Goal: Book appointment/travel/reservation

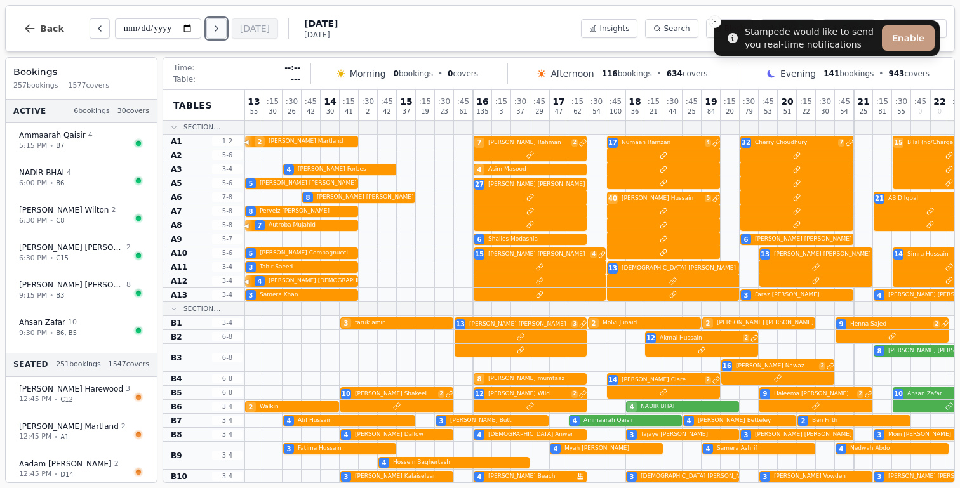
click at [221, 37] on button "Next day" at bounding box center [216, 28] width 20 height 20
type input "**********"
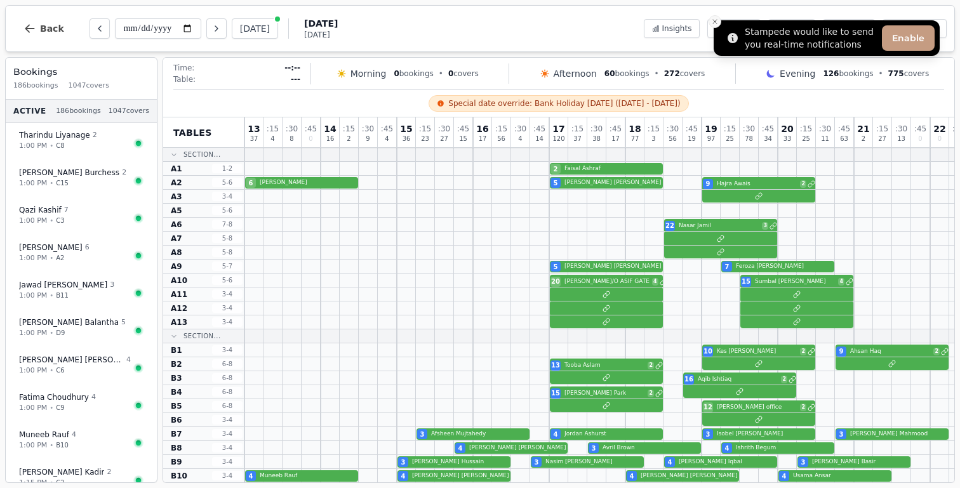
click at [714, 25] on icon "Close toast" at bounding box center [715, 22] width 8 height 8
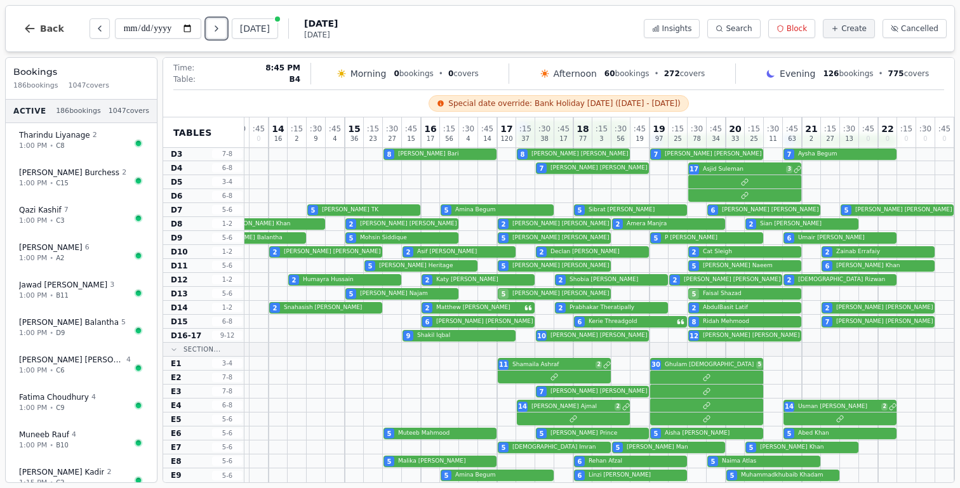
scroll to position [713, 0]
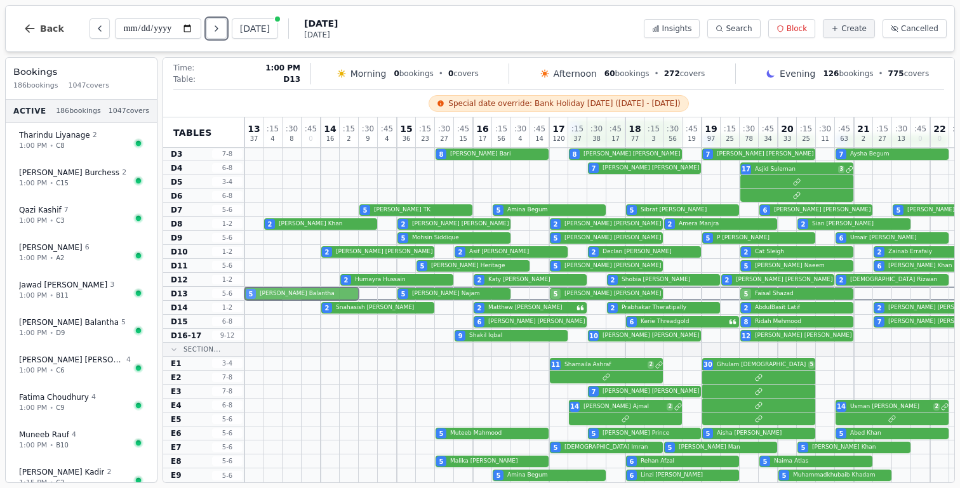
drag, startPoint x: 296, startPoint y: 243, endPoint x: 295, endPoint y: 297, distance: 54.0
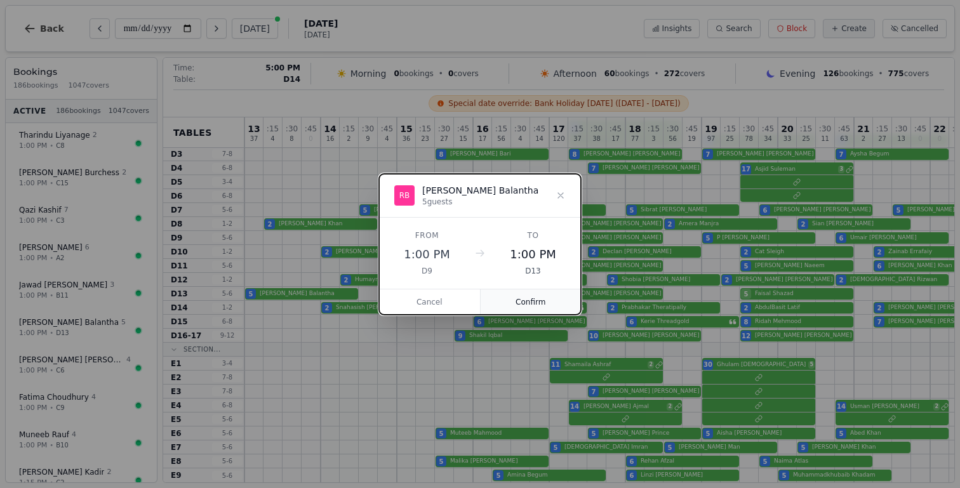
click at [564, 305] on button "Confirm" at bounding box center [531, 301] width 101 height 25
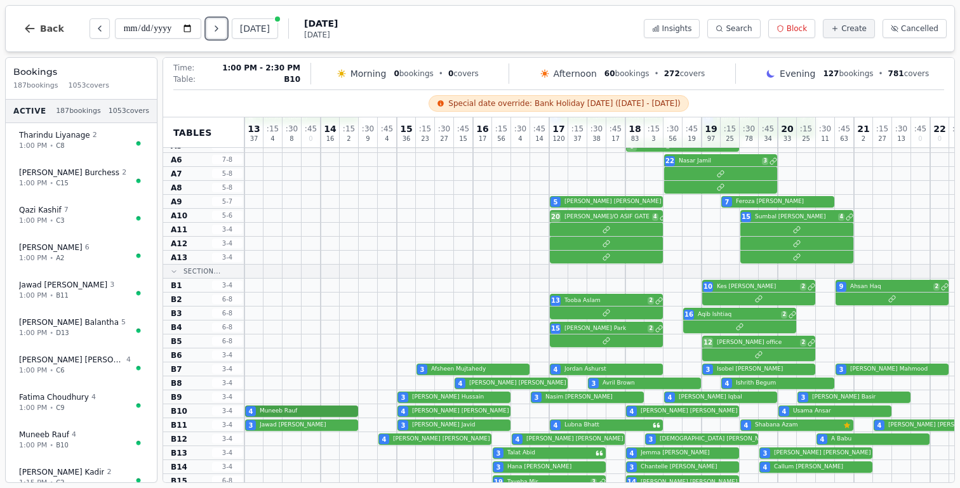
scroll to position [62, 0]
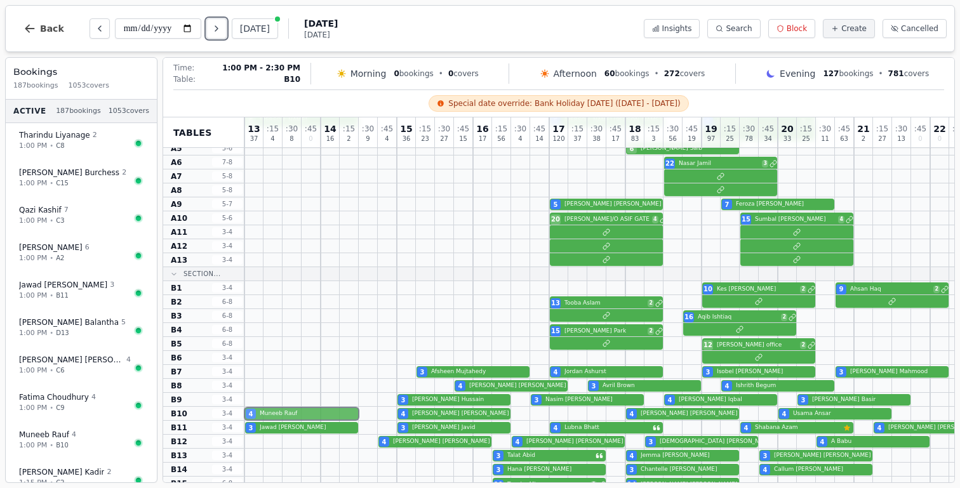
click at [310, 413] on div "4 Muneeb Rauf 4 Michael Daniels 4 Catherine Heald 4 Usama Ansar" at bounding box center [625, 414] width 762 height 14
select select "****"
select select "*"
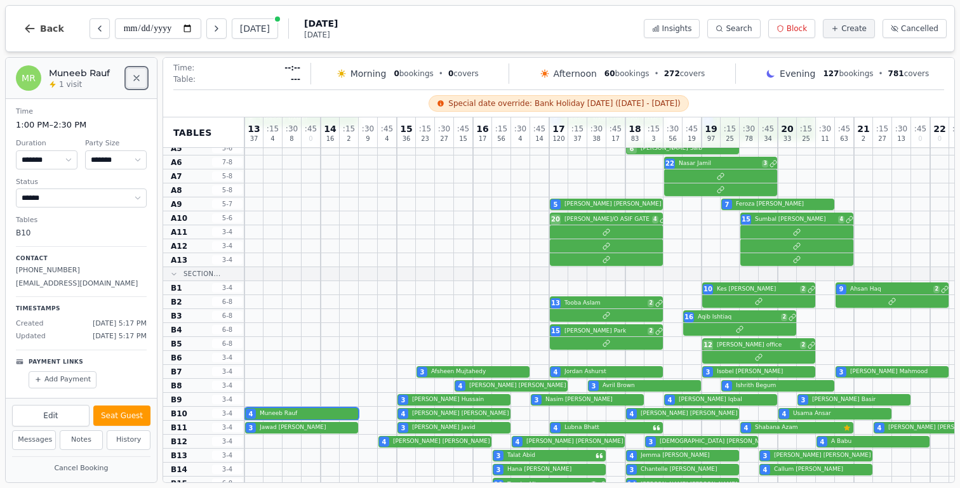
click at [141, 79] on icon "Close" at bounding box center [136, 78] width 10 height 10
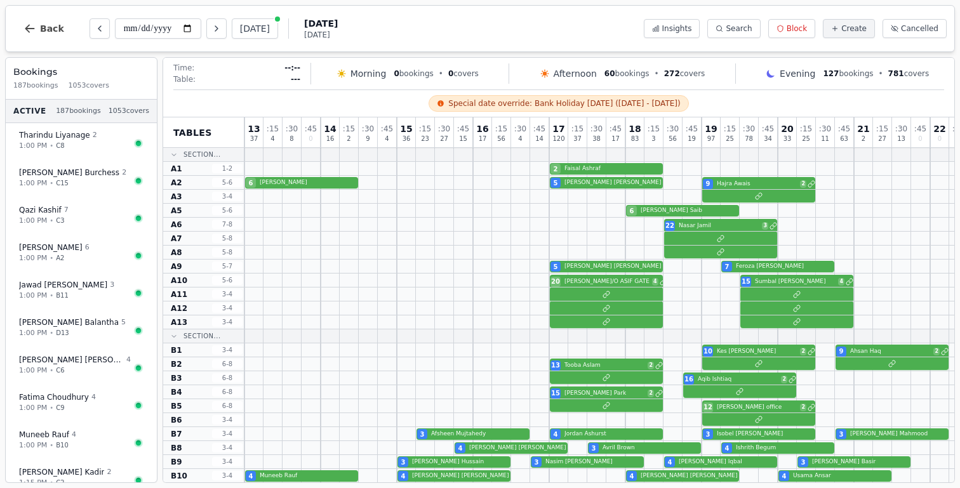
scroll to position [62, 0]
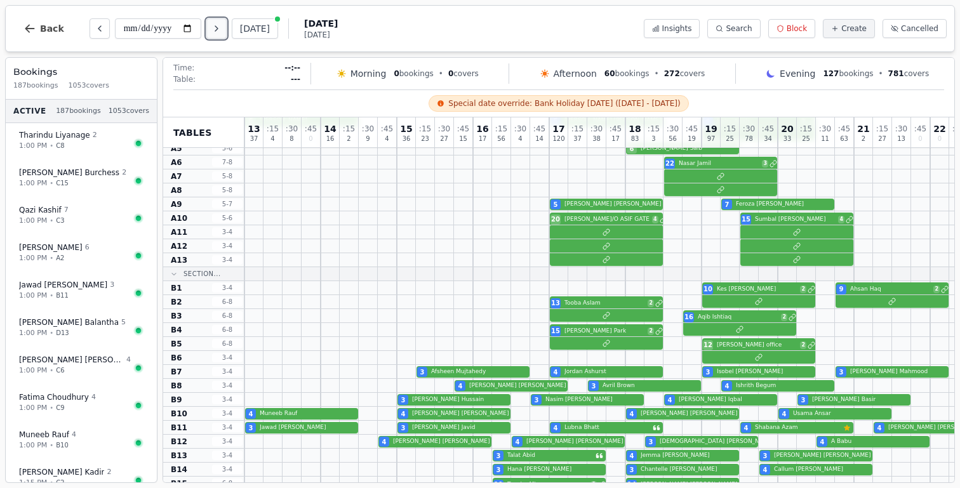
click at [223, 35] on button "Next day" at bounding box center [216, 28] width 20 height 20
type input "**********"
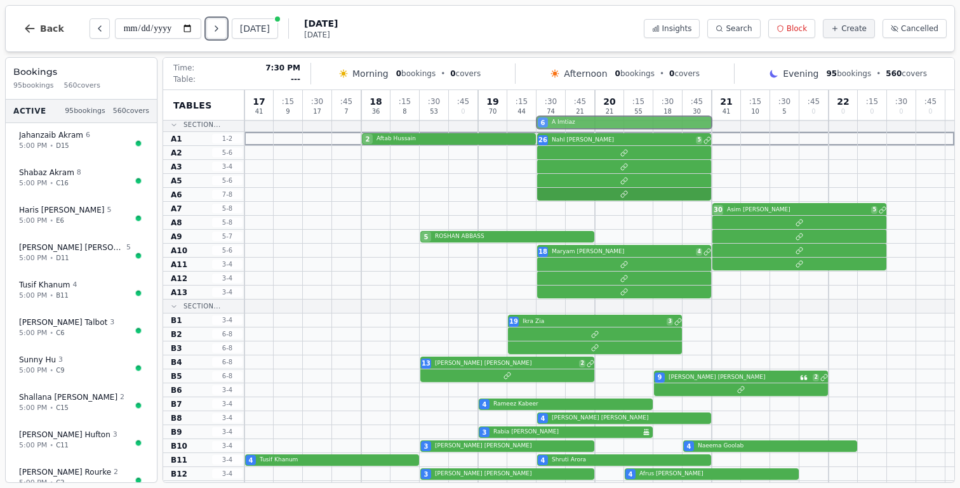
scroll to position [0, 0]
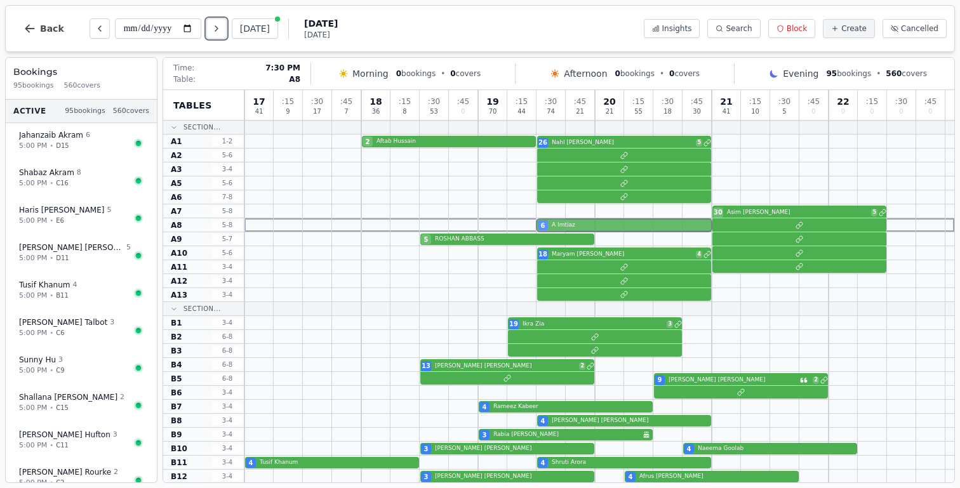
drag, startPoint x: 556, startPoint y: 298, endPoint x: 559, endPoint y: 227, distance: 71.2
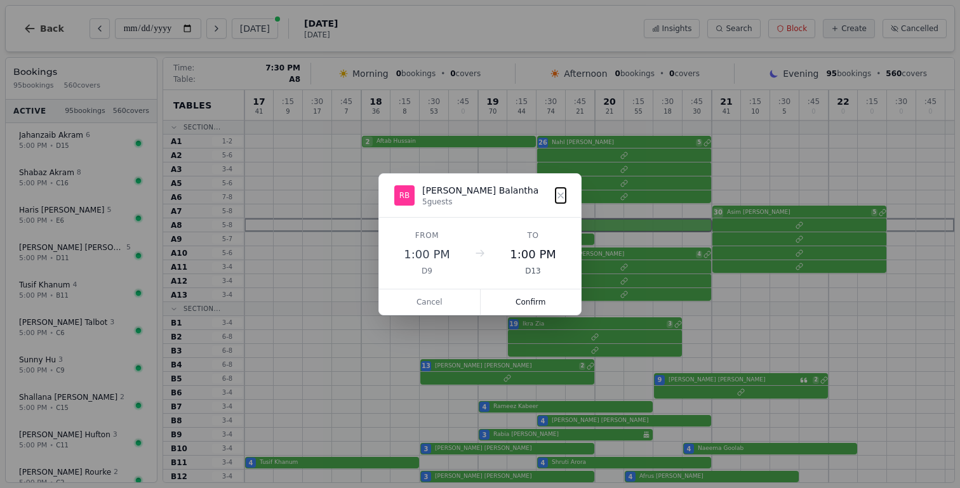
click at [530, 309] on button "Confirm" at bounding box center [531, 301] width 101 height 25
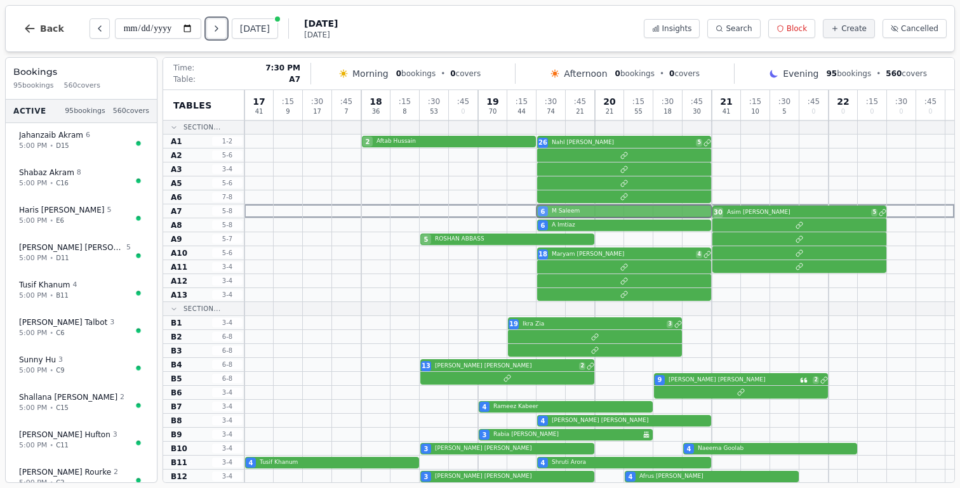
drag, startPoint x: 553, startPoint y: 238, endPoint x: 553, endPoint y: 215, distance: 23.5
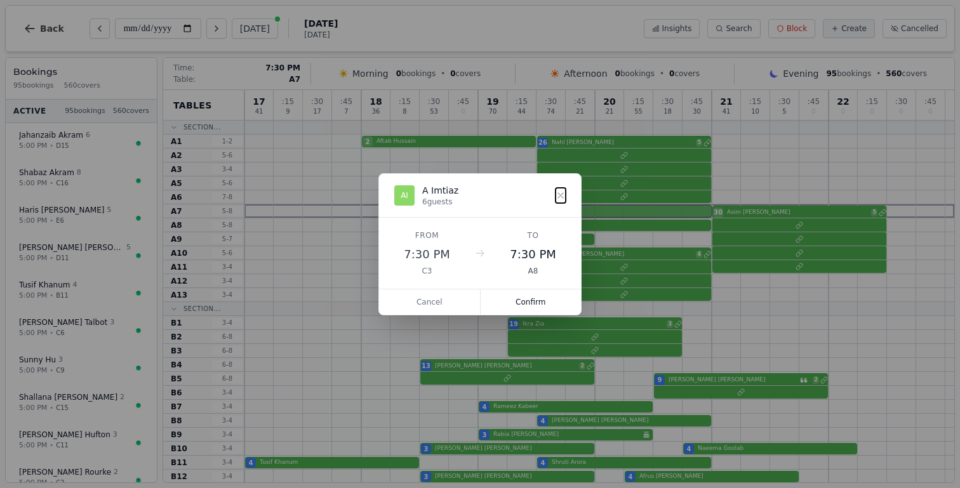
click at [545, 302] on button "Confirm" at bounding box center [531, 301] width 101 height 25
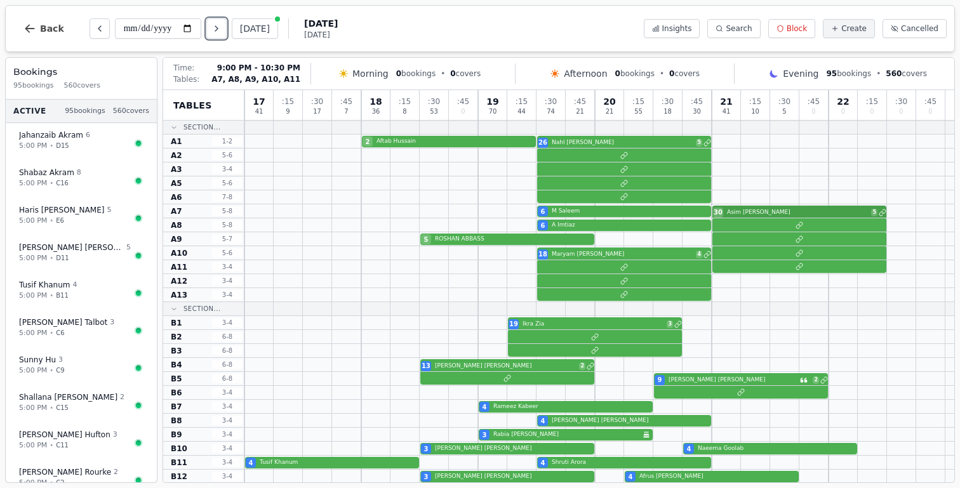
click at [789, 212] on div "6 M Saleem 30 [PERSON_NAME] 5" at bounding box center [599, 211] width 710 height 14
select select "****"
select select "**"
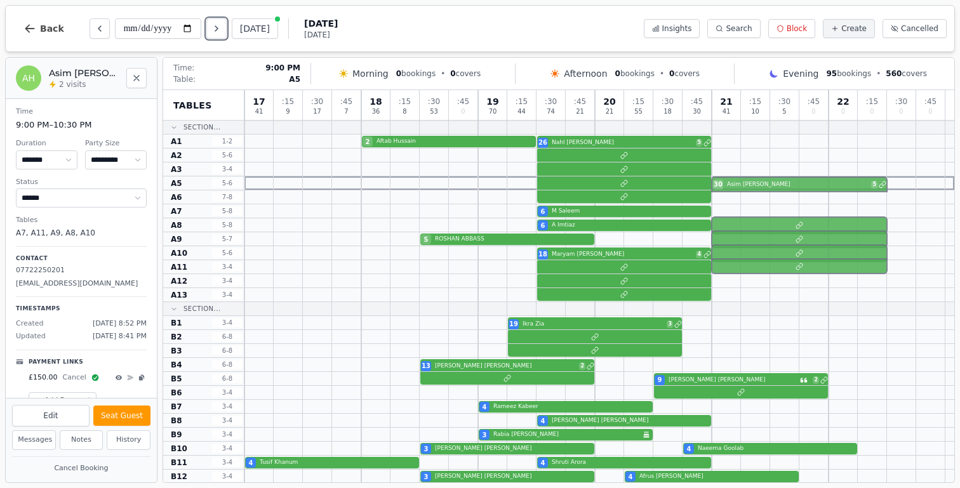
drag, startPoint x: 774, startPoint y: 210, endPoint x: 768, endPoint y: 182, distance: 28.0
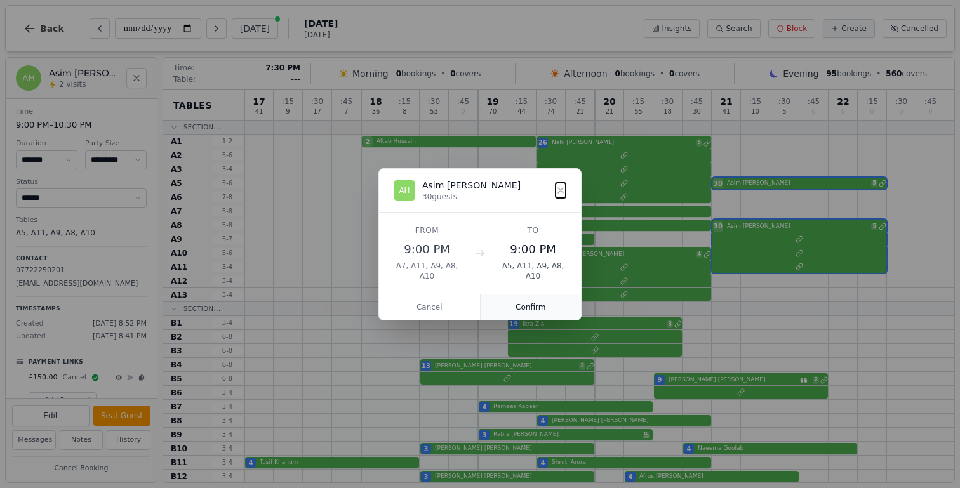
click at [540, 307] on button "Confirm" at bounding box center [531, 307] width 101 height 25
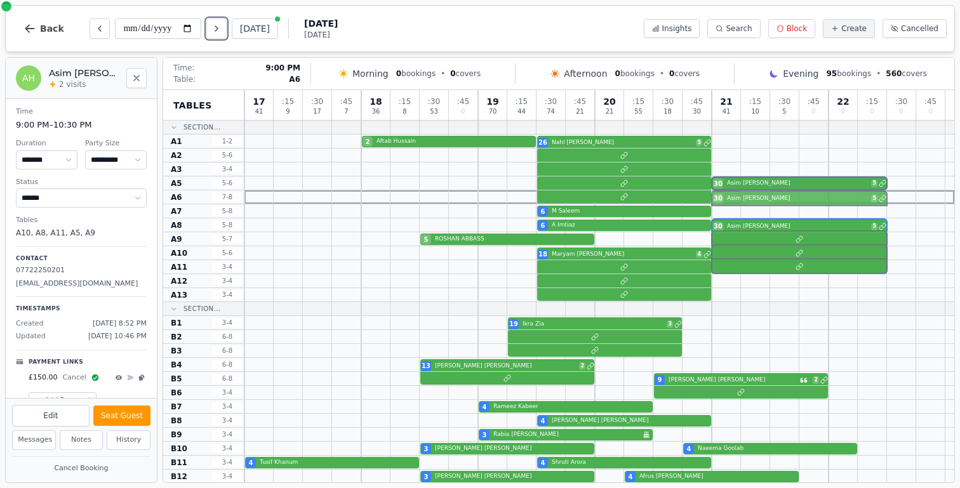
drag, startPoint x: 755, startPoint y: 226, endPoint x: 752, endPoint y: 201, distance: 25.6
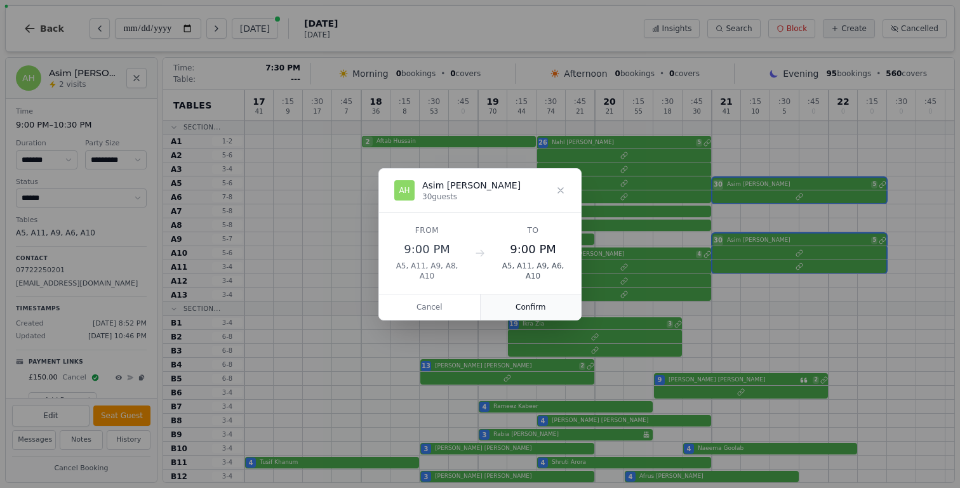
click at [554, 312] on button "Confirm" at bounding box center [531, 307] width 101 height 25
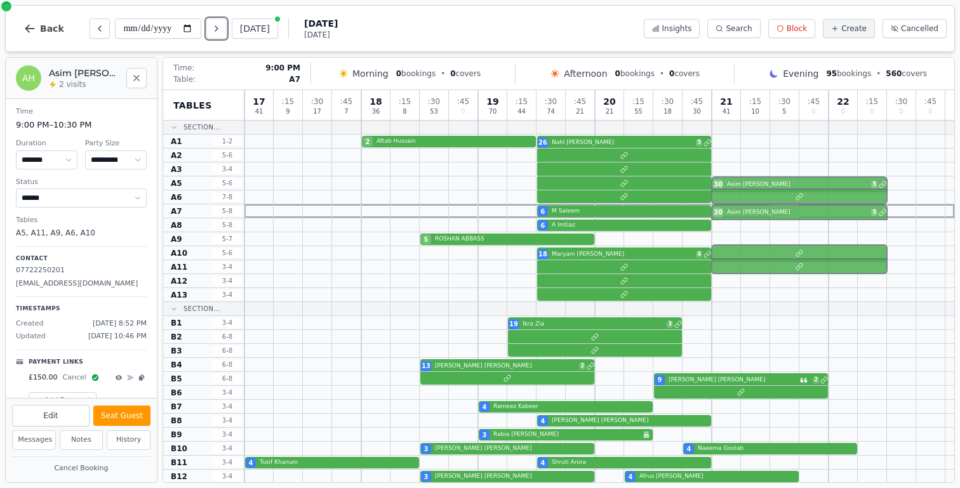
drag, startPoint x: 778, startPoint y: 236, endPoint x: 774, endPoint y: 204, distance: 31.4
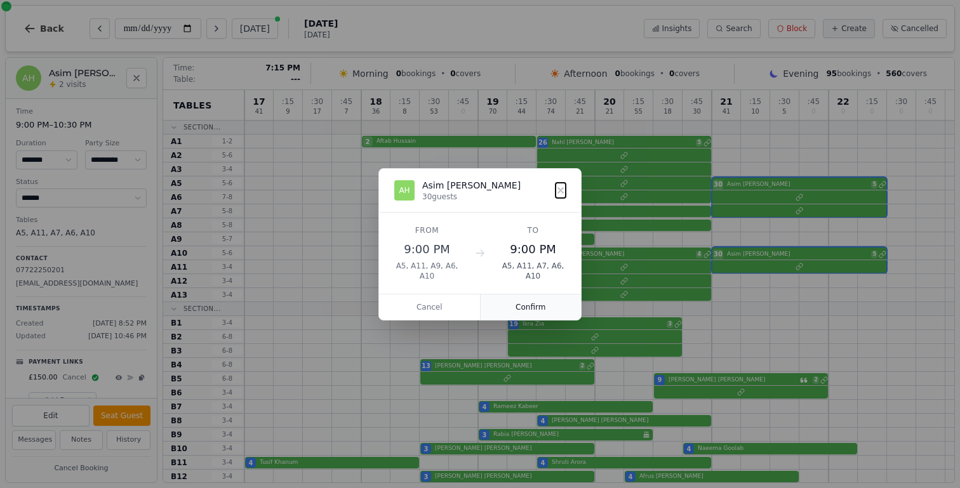
click at [528, 308] on button "Confirm" at bounding box center [531, 307] width 101 height 25
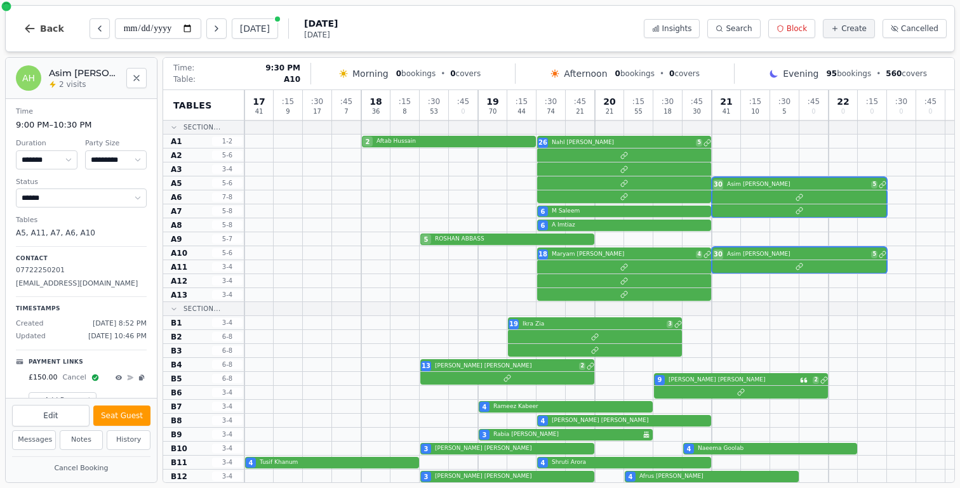
click at [776, 260] on div "18 [PERSON_NAME] 4 30 [PERSON_NAME] 5" at bounding box center [599, 253] width 710 height 14
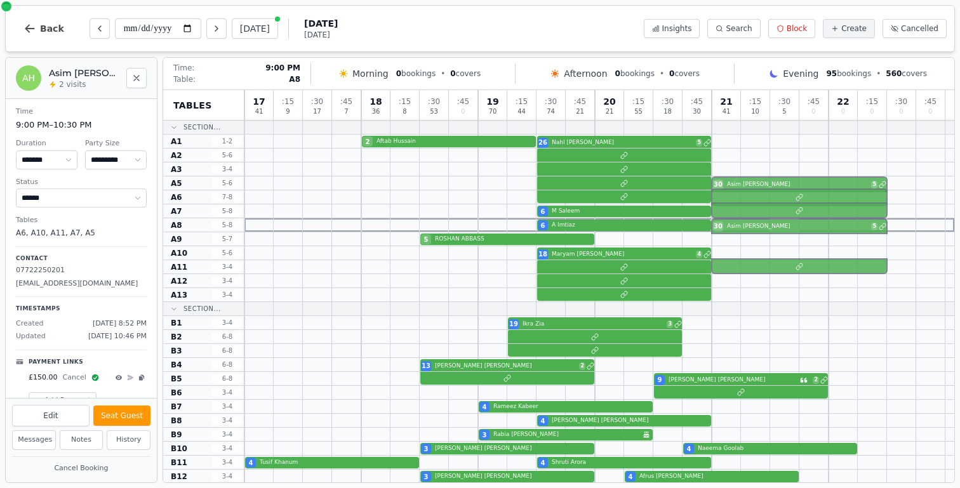
drag, startPoint x: 776, startPoint y: 253, endPoint x: 774, endPoint y: 230, distance: 22.3
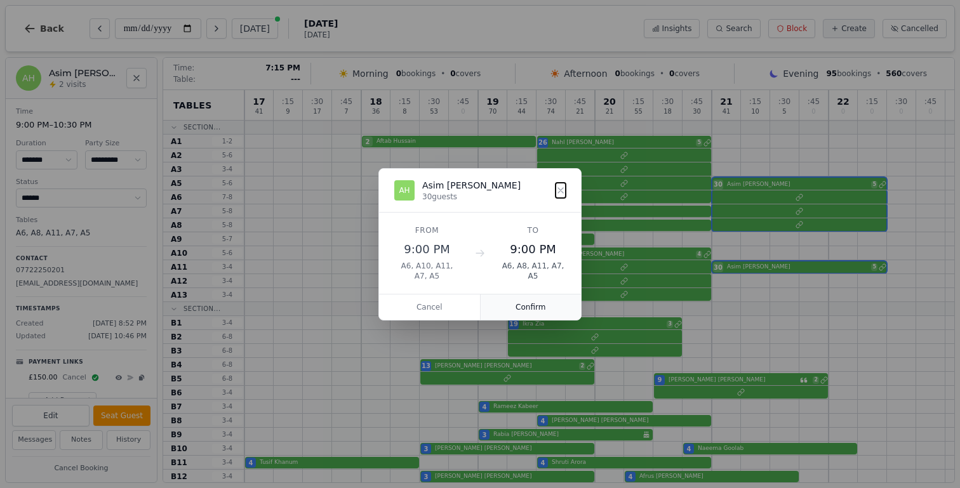
click at [525, 303] on button "Confirm" at bounding box center [531, 307] width 101 height 25
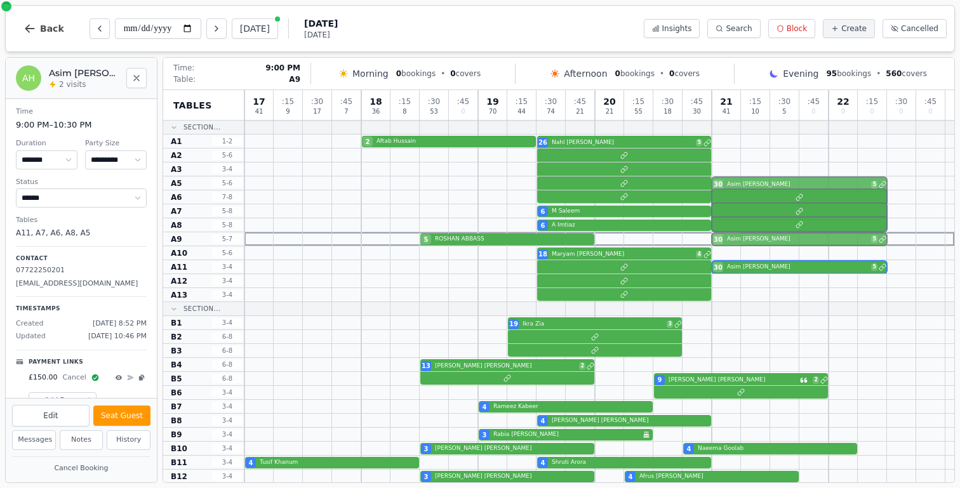
drag, startPoint x: 742, startPoint y: 268, endPoint x: 738, endPoint y: 241, distance: 26.9
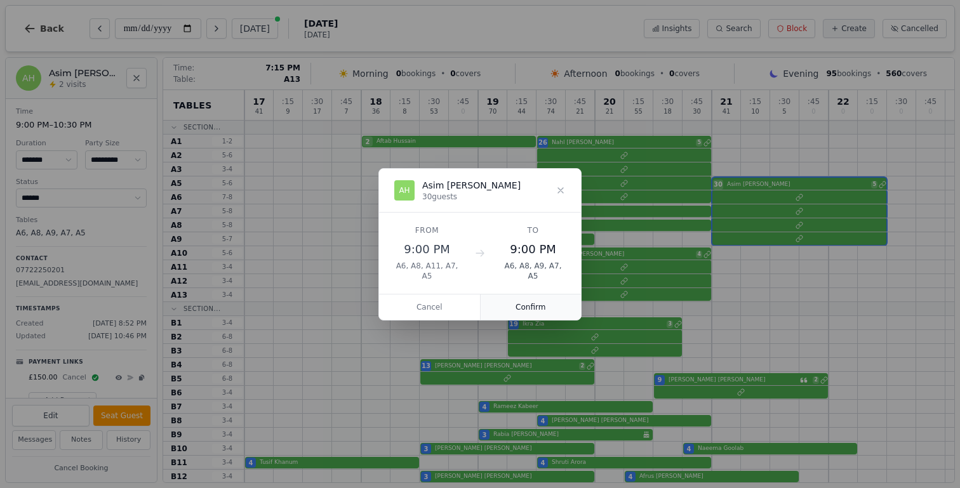
click at [526, 309] on button "Confirm" at bounding box center [531, 307] width 101 height 25
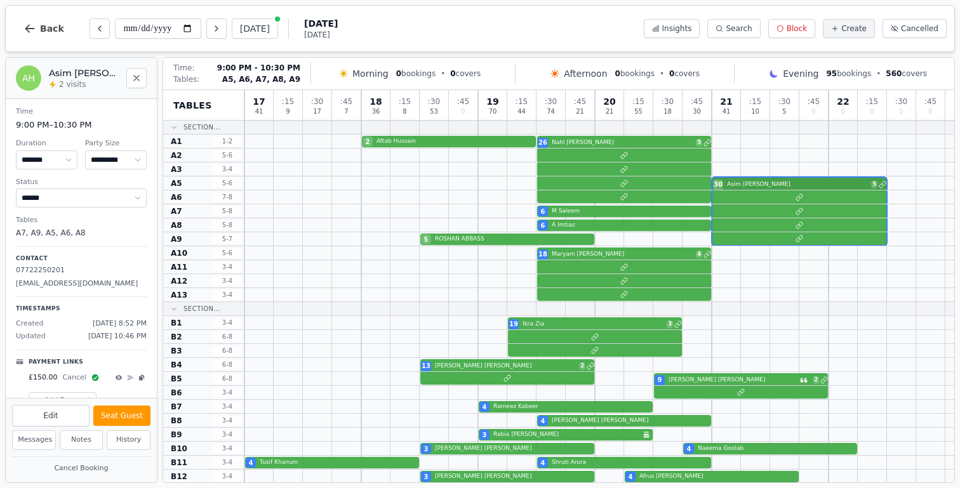
click at [757, 180] on div "30 [PERSON_NAME] 5" at bounding box center [599, 183] width 710 height 14
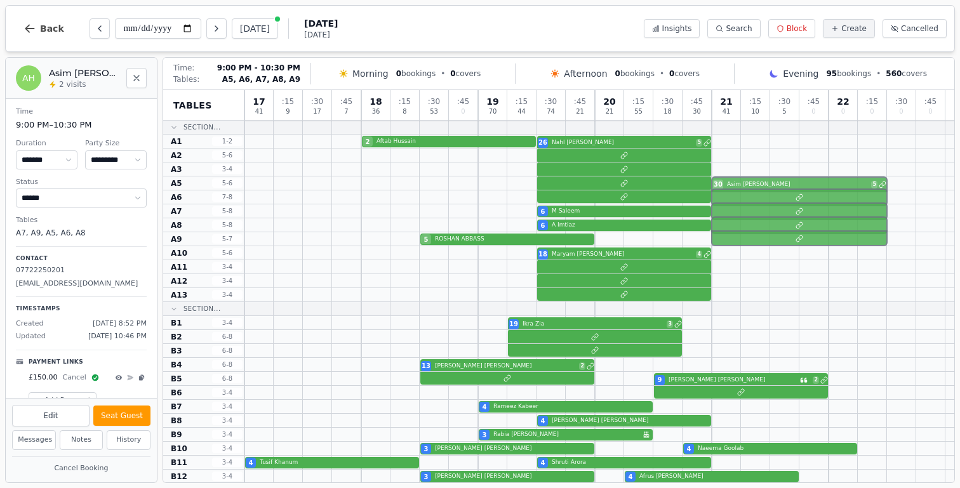
click at [757, 180] on div "30 [PERSON_NAME] 5" at bounding box center [599, 183] width 710 height 14
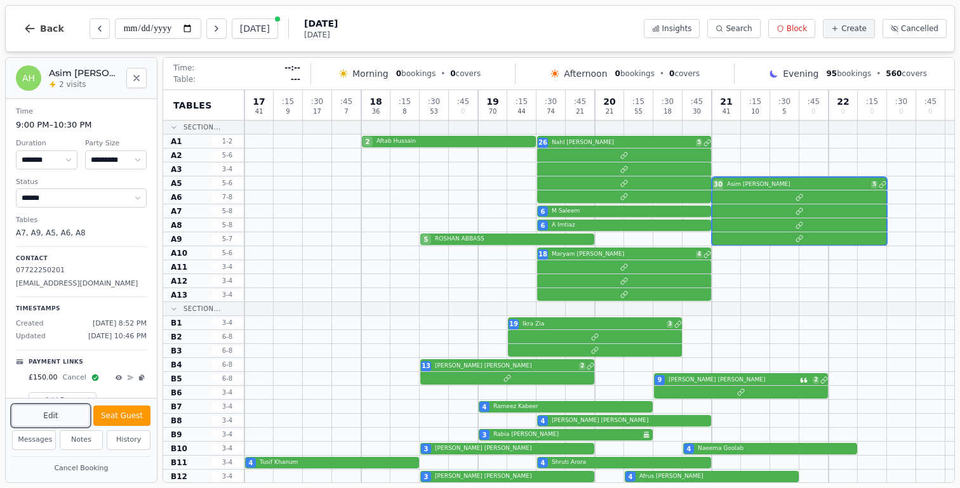
click at [49, 419] on button "Edit" at bounding box center [50, 416] width 77 height 22
select select "**"
select select "****"
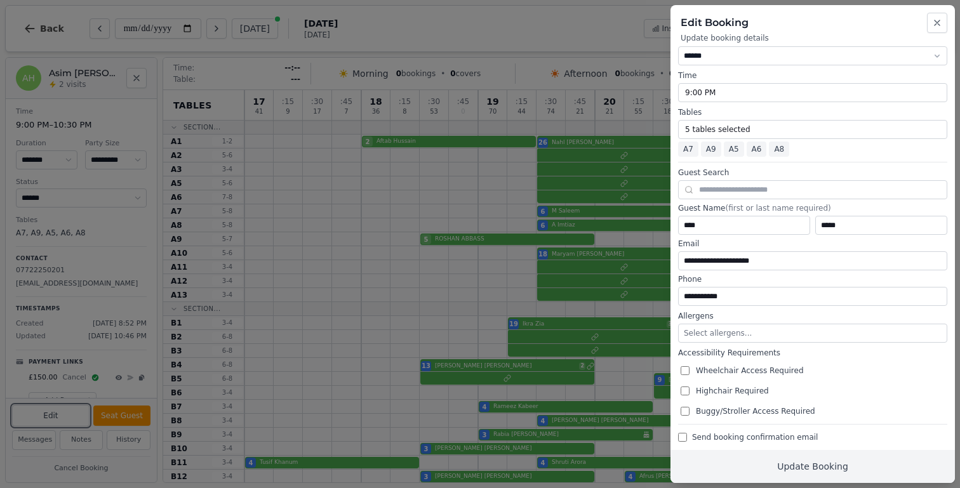
scroll to position [88, 0]
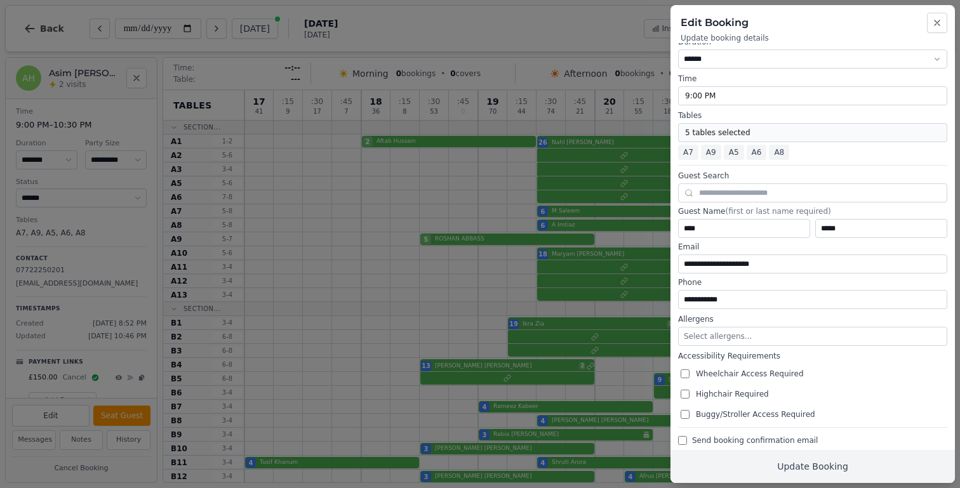
click at [785, 128] on button "5 tables selected" at bounding box center [812, 132] width 269 height 19
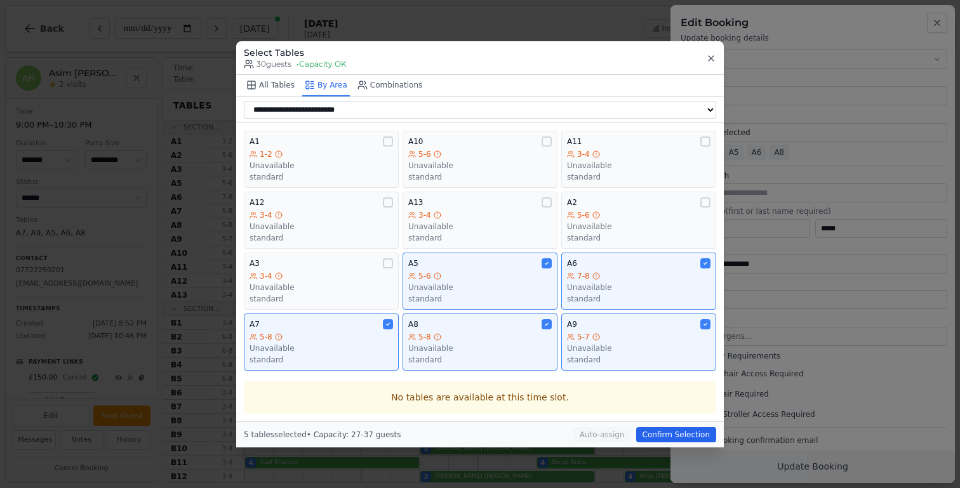
click at [710, 58] on icon "button" at bounding box center [711, 58] width 10 height 10
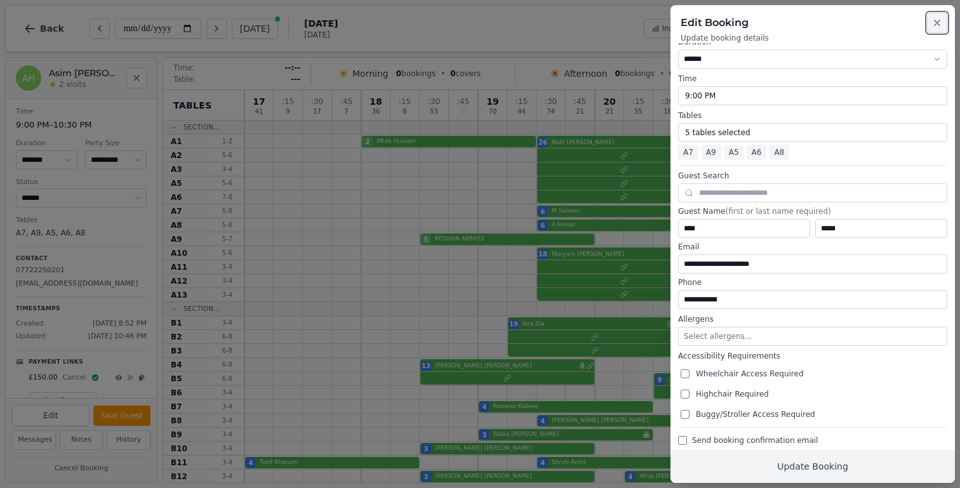
click at [937, 27] on icon "button" at bounding box center [937, 23] width 10 height 10
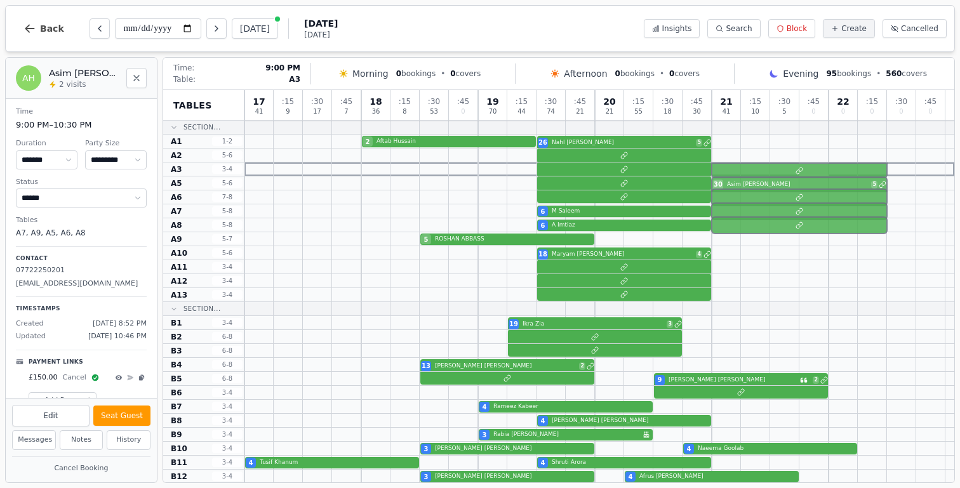
drag, startPoint x: 829, startPoint y: 239, endPoint x: 818, endPoint y: 166, distance: 74.5
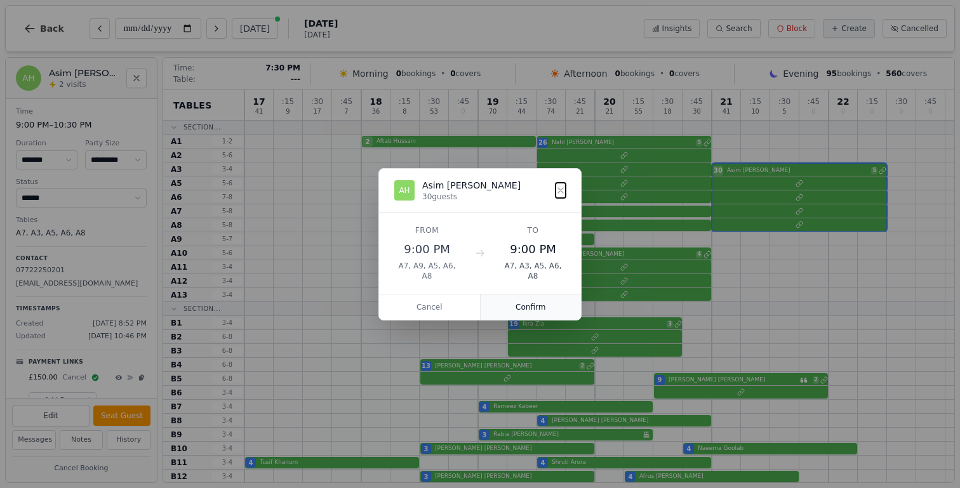
click at [550, 311] on button "Confirm" at bounding box center [531, 307] width 101 height 25
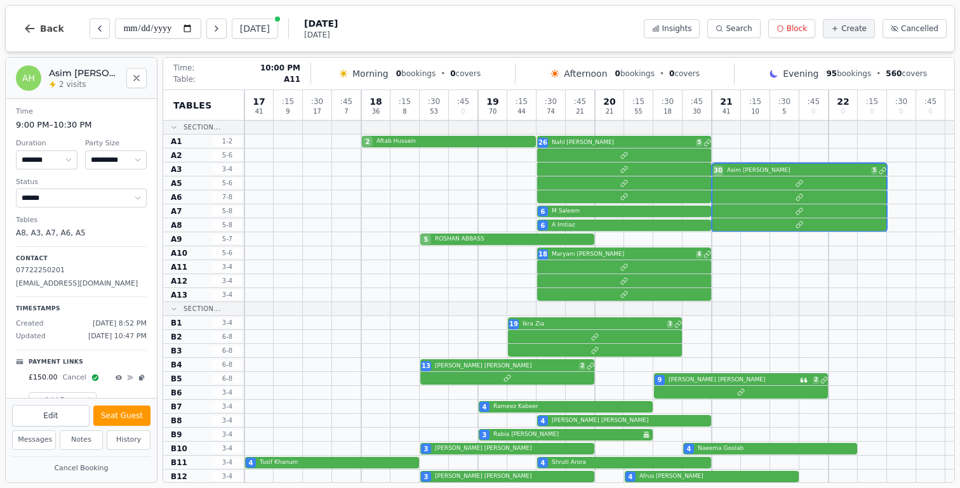
click at [841, 263] on div at bounding box center [843, 266] width 29 height 13
select select "****"
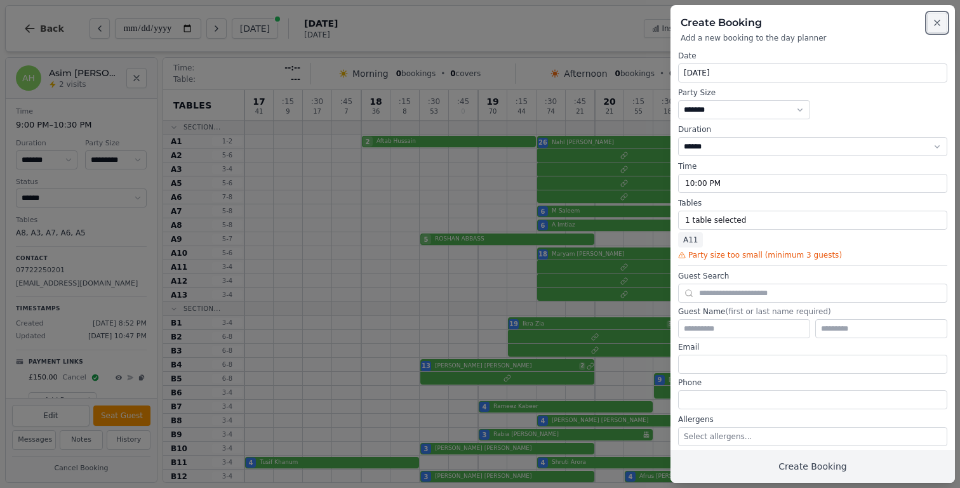
click at [939, 23] on icon "button" at bounding box center [937, 23] width 10 height 10
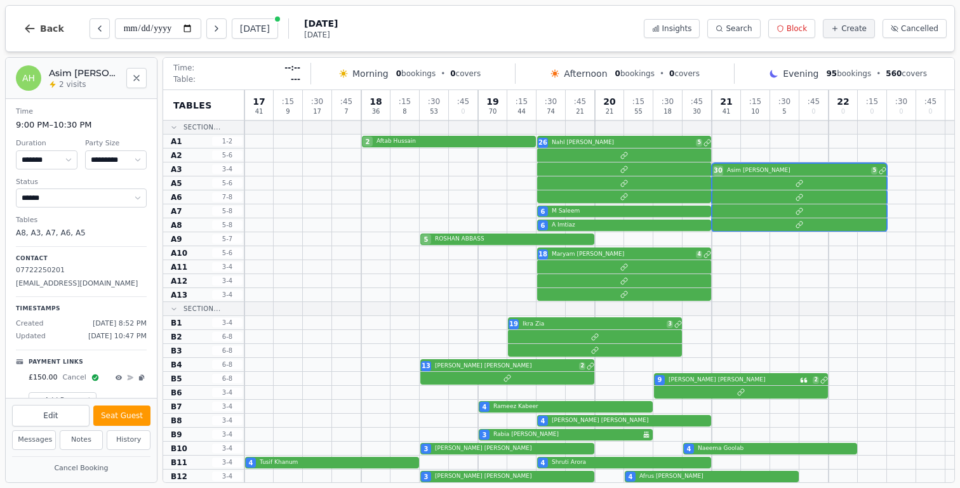
click at [136, 89] on div "AH [PERSON_NAME] 2 visits" at bounding box center [81, 77] width 131 height 25
click at [136, 82] on icon "Close" at bounding box center [136, 78] width 10 height 10
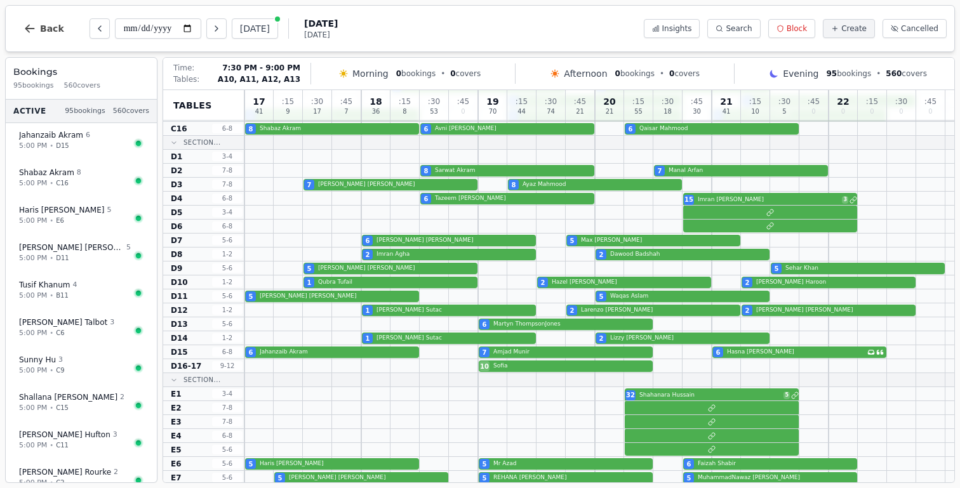
scroll to position [686, 0]
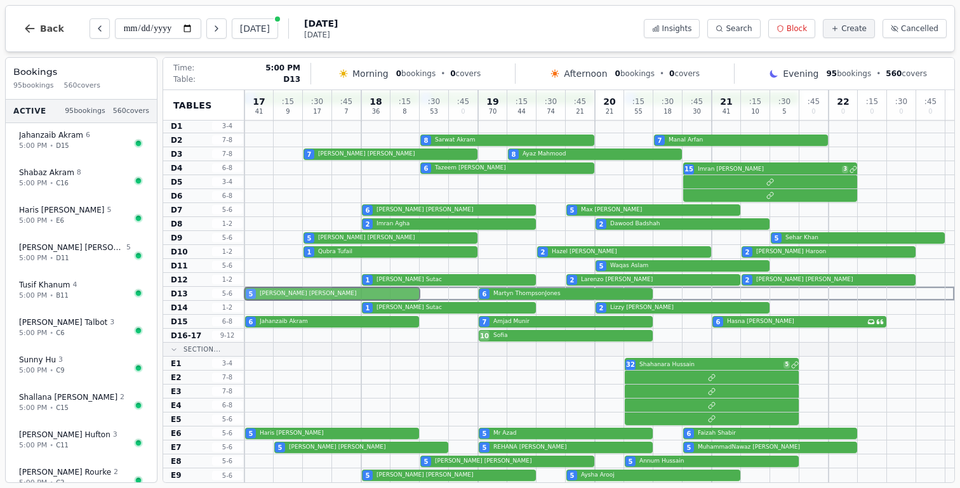
drag, startPoint x: 307, startPoint y: 266, endPoint x: 307, endPoint y: 290, distance: 24.1
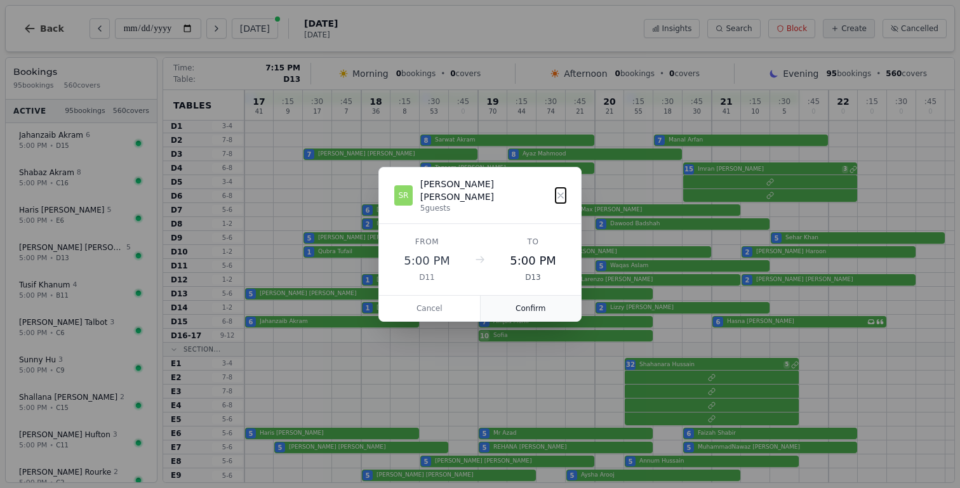
click at [531, 299] on button "Confirm" at bounding box center [531, 308] width 101 height 25
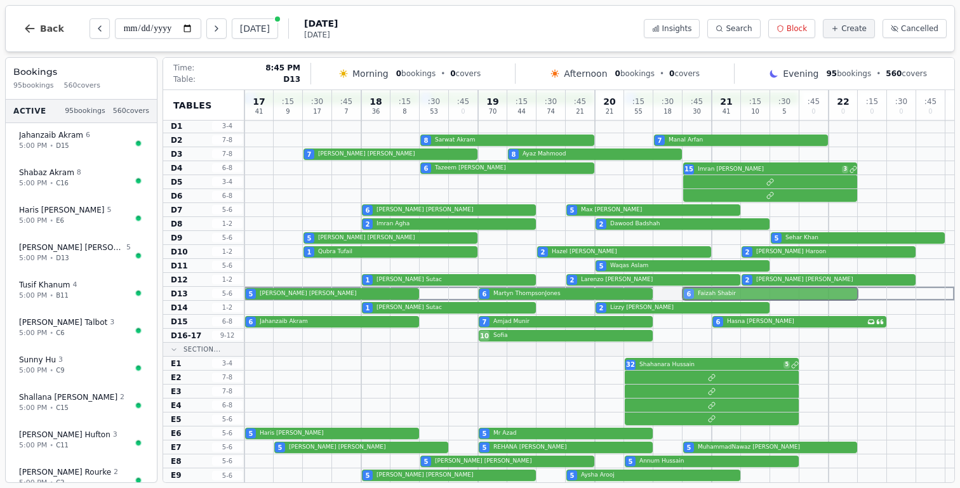
drag, startPoint x: 686, startPoint y: 435, endPoint x: 676, endPoint y: 295, distance: 140.6
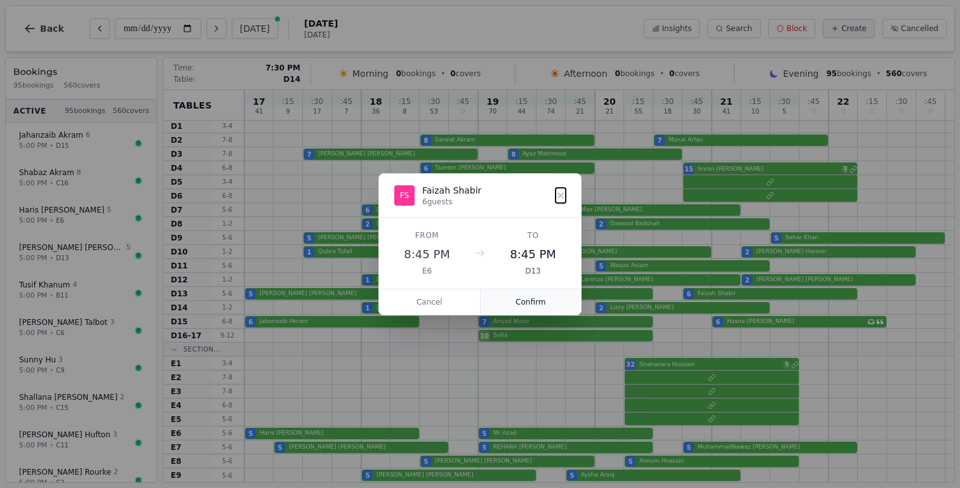
click at [552, 307] on button "Confirm" at bounding box center [531, 301] width 101 height 25
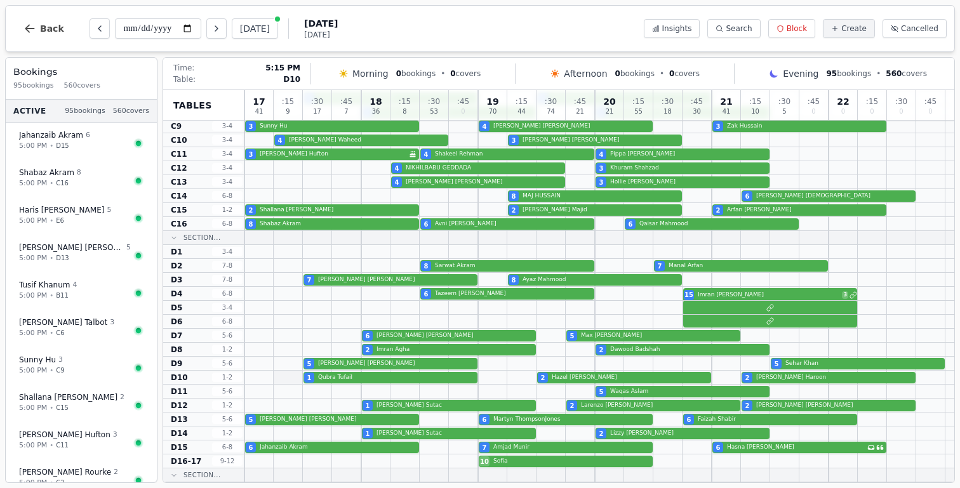
scroll to position [529, 0]
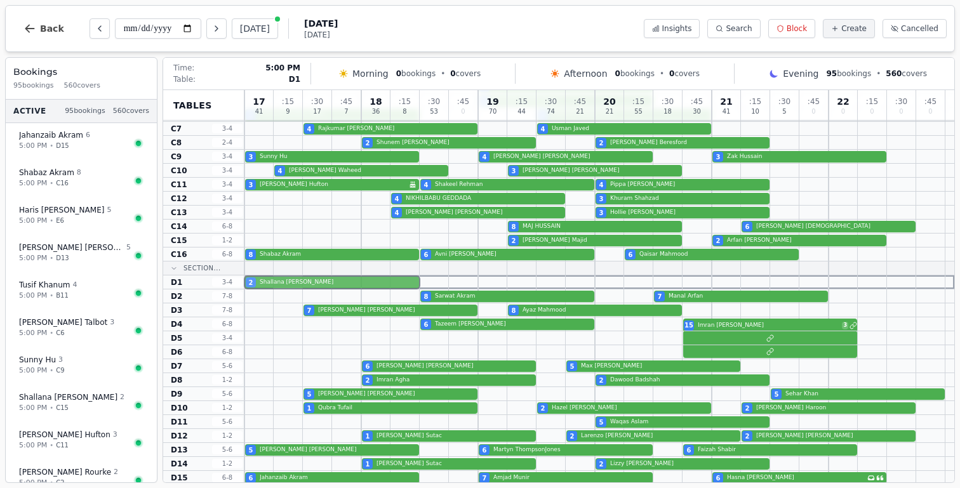
drag, startPoint x: 290, startPoint y: 242, endPoint x: 292, endPoint y: 286, distance: 44.5
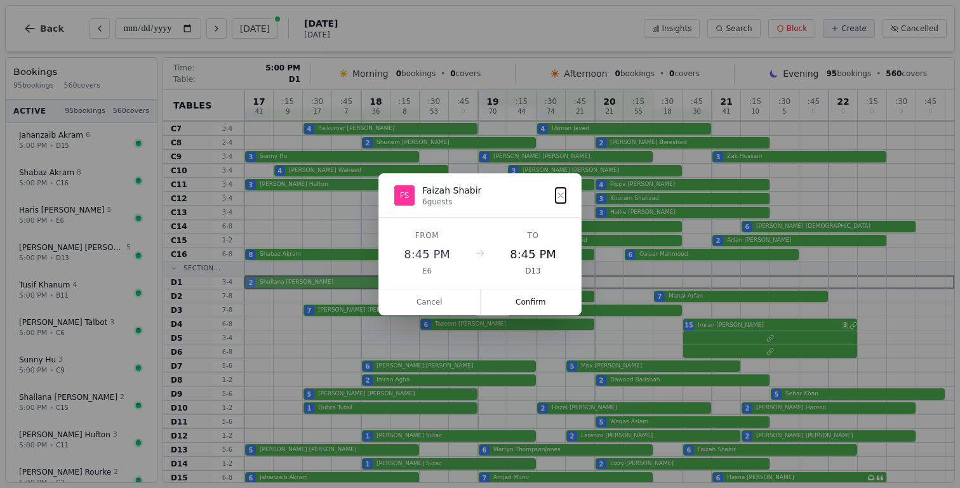
click at [292, 286] on div "17 41 : 15 9 : 30 17 : 45 7 18 36 : 15 8 : 30 53 : 45 0 19 70 : 15 44 : 30 74 :…" at bounding box center [599, 100] width 710 height 1078
click at [527, 300] on button "Confirm" at bounding box center [531, 301] width 101 height 25
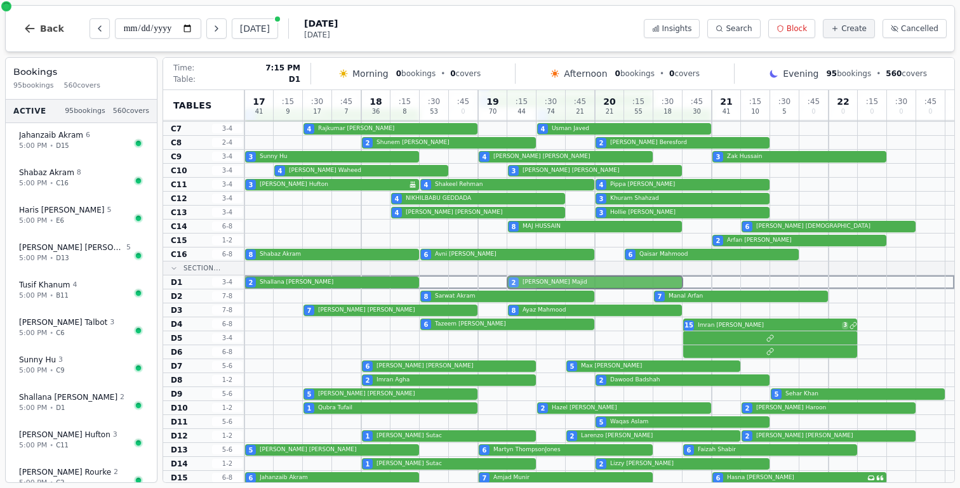
drag, startPoint x: 528, startPoint y: 238, endPoint x: 529, endPoint y: 284, distance: 45.8
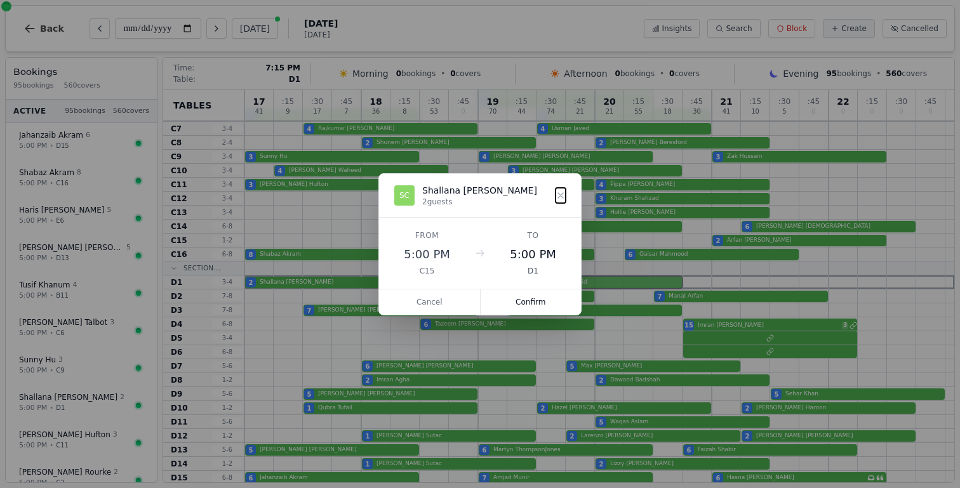
click at [529, 284] on div "17 41 : 15 9 : 30 17 : 45 7 18 36 : 15 8 : 30 53 : 45 0 19 70 : 15 44 : 30 74 :…" at bounding box center [599, 100] width 710 height 1078
click at [557, 308] on button "Confirm" at bounding box center [531, 301] width 101 height 25
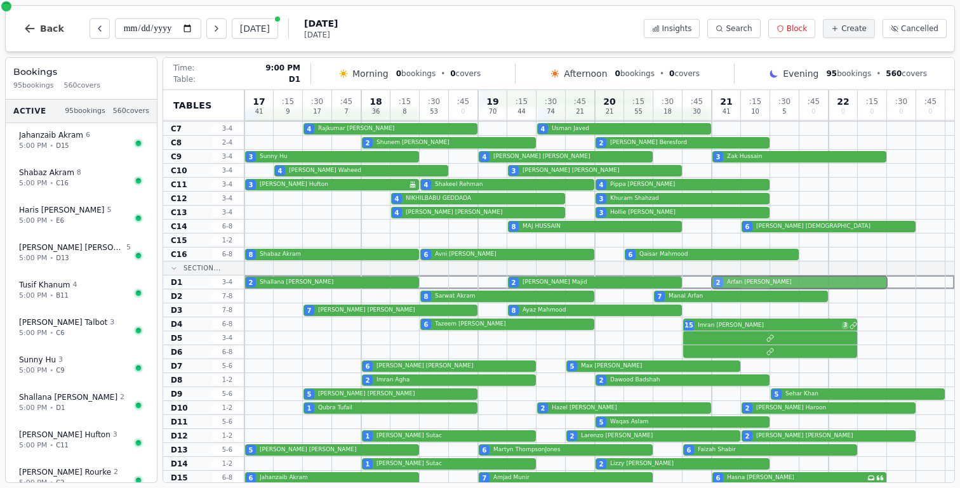
drag, startPoint x: 745, startPoint y: 241, endPoint x: 745, endPoint y: 283, distance: 41.3
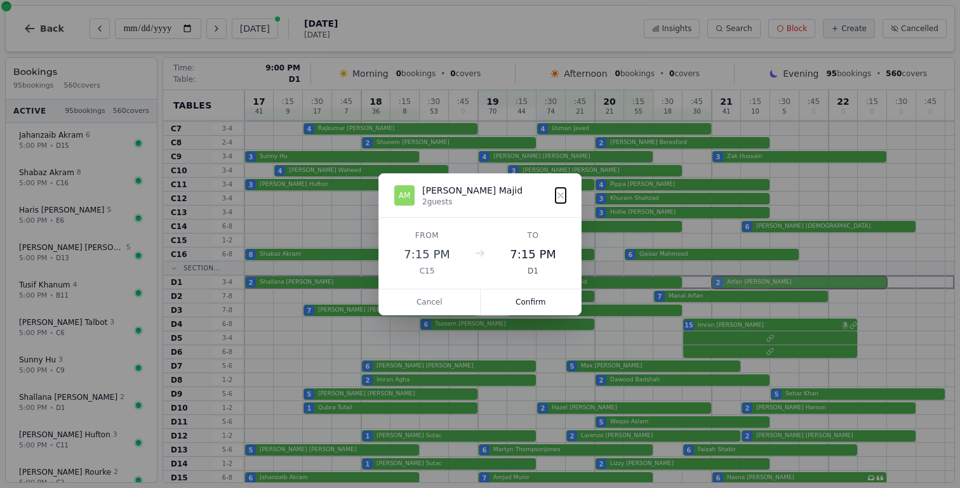
click at [745, 283] on div "17 41 : 15 9 : 30 17 : 45 7 18 36 : 15 8 : 30 53 : 45 0 19 70 : 15 44 : 30 74 :…" at bounding box center [599, 100] width 710 height 1078
click at [538, 303] on button "Confirm" at bounding box center [531, 301] width 101 height 25
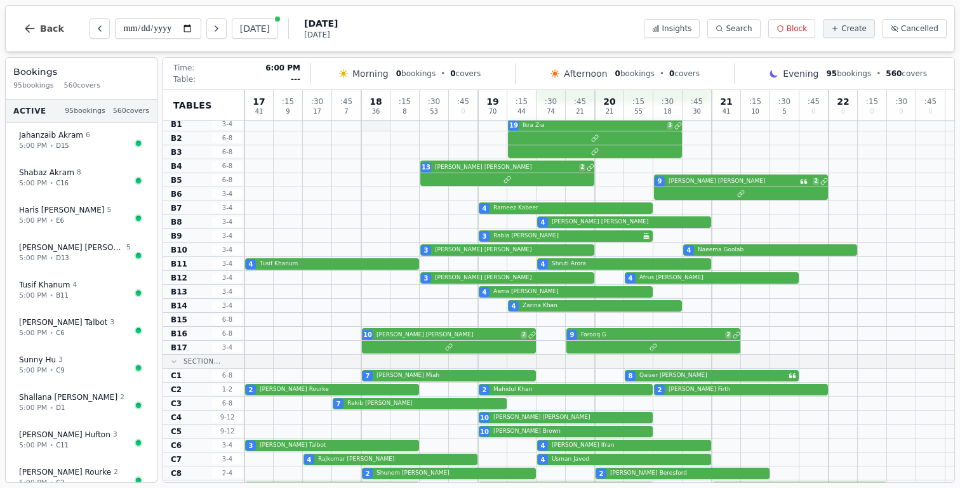
scroll to position [131, 0]
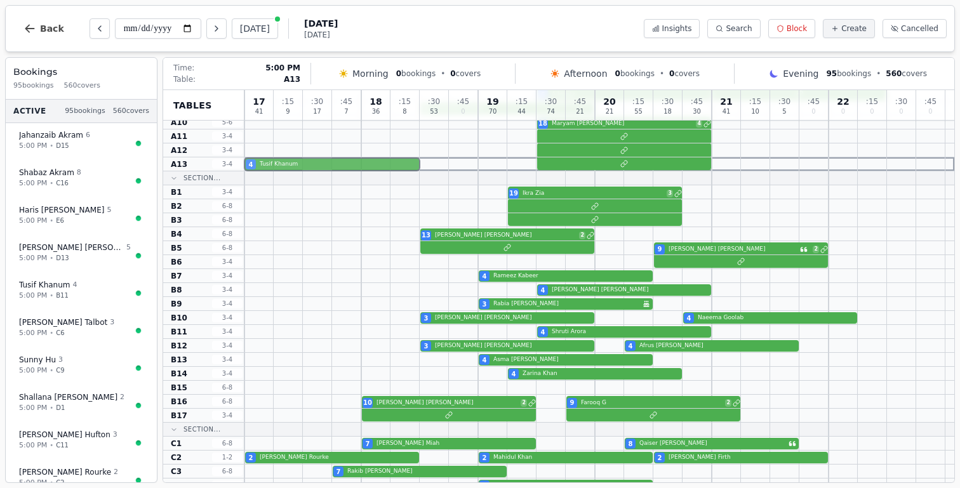
drag, startPoint x: 326, startPoint y: 331, endPoint x: 323, endPoint y: 170, distance: 161.3
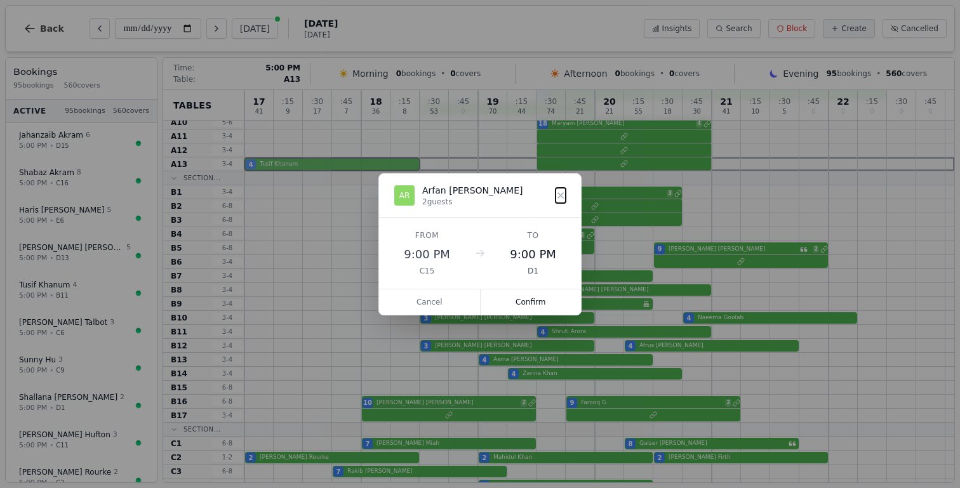
click at [517, 300] on button "Confirm" at bounding box center [531, 301] width 101 height 25
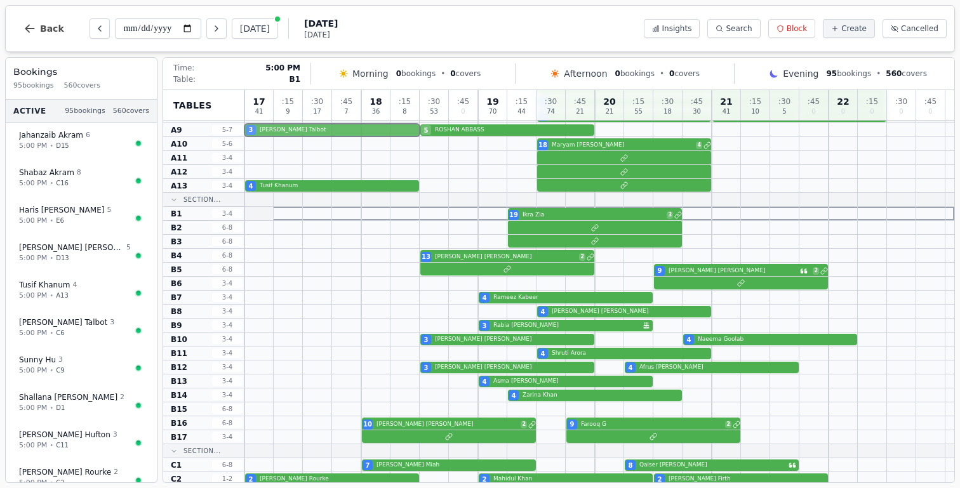
scroll to position [0, 0]
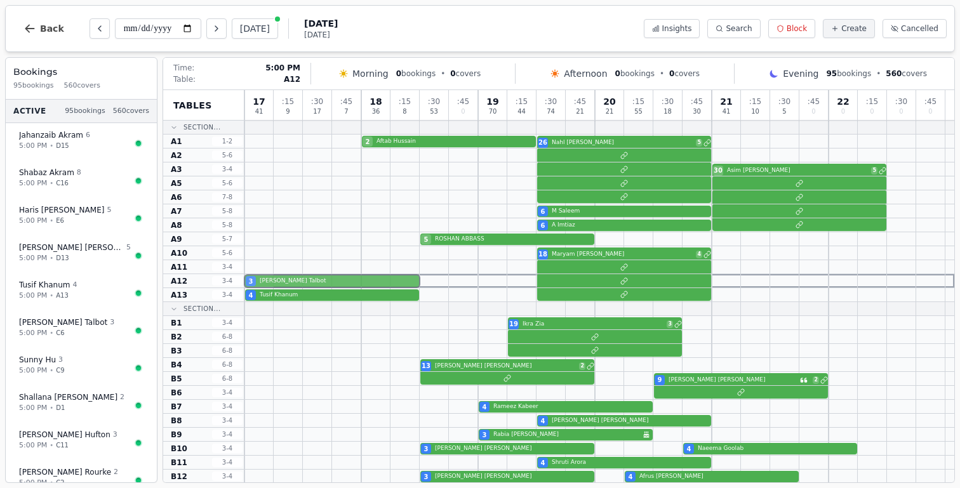
drag, startPoint x: 265, startPoint y: 415, endPoint x: 266, endPoint y: 276, distance: 139.0
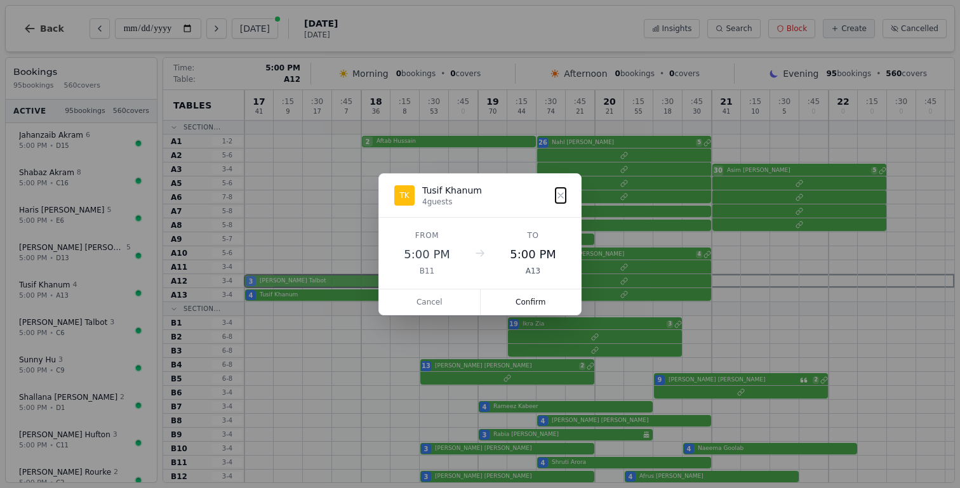
click at [526, 304] on button "Confirm" at bounding box center [531, 301] width 101 height 25
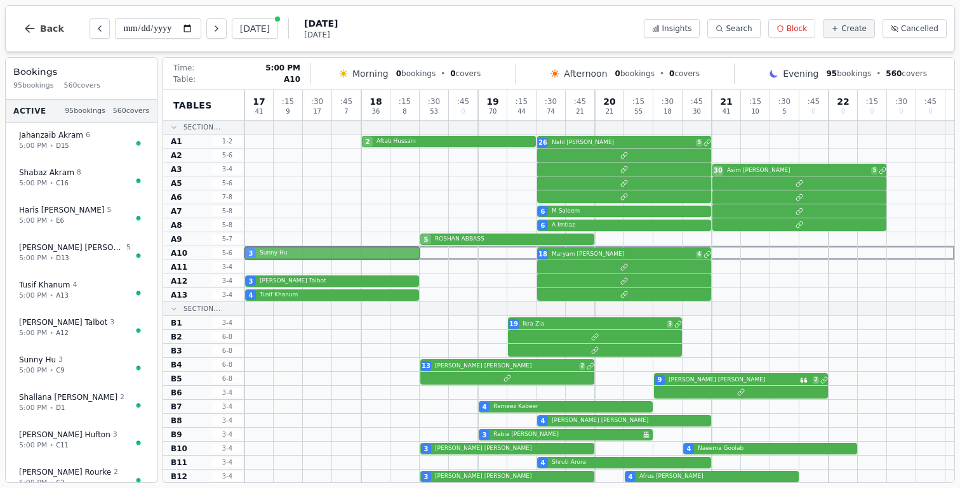
drag, startPoint x: 281, startPoint y: 316, endPoint x: 286, endPoint y: 262, distance: 54.2
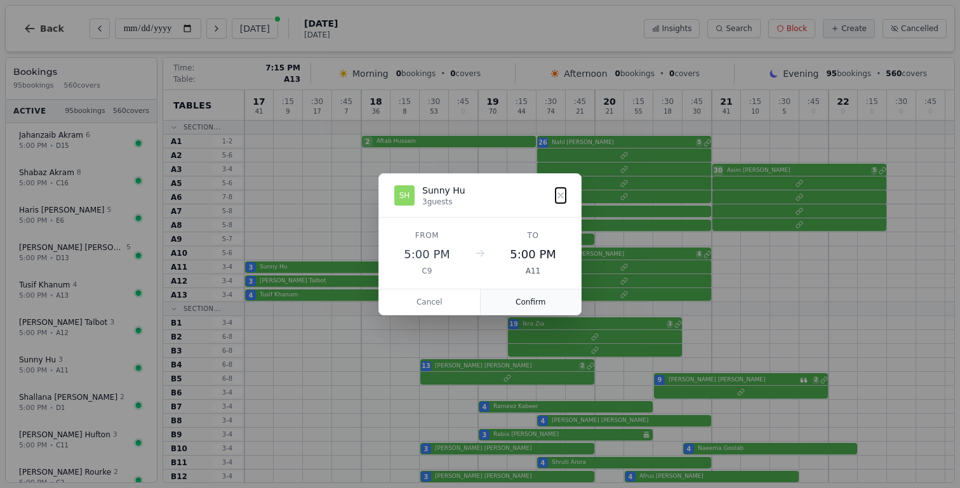
click at [515, 300] on button "Confirm" at bounding box center [531, 301] width 101 height 25
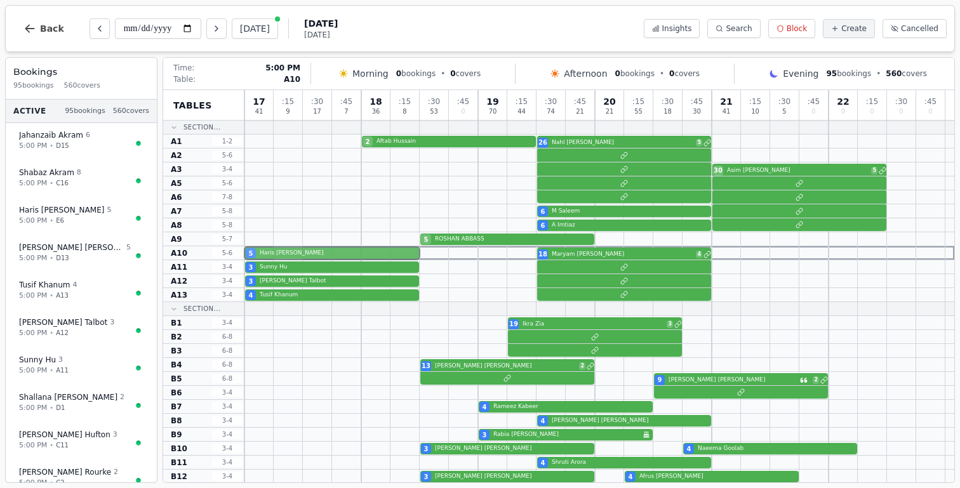
drag, startPoint x: 282, startPoint y: 431, endPoint x: 281, endPoint y: 250, distance: 180.9
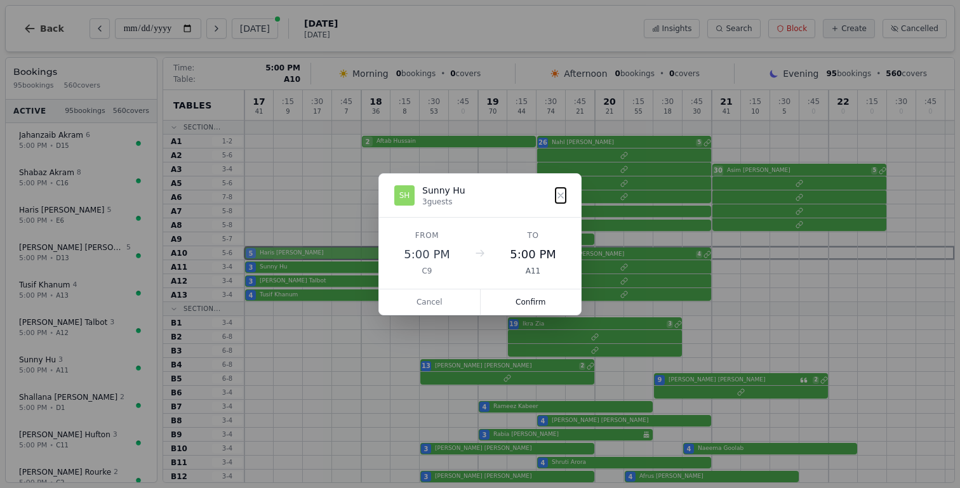
click at [535, 301] on button "Confirm" at bounding box center [531, 301] width 101 height 25
